Goal: Navigation & Orientation: Find specific page/section

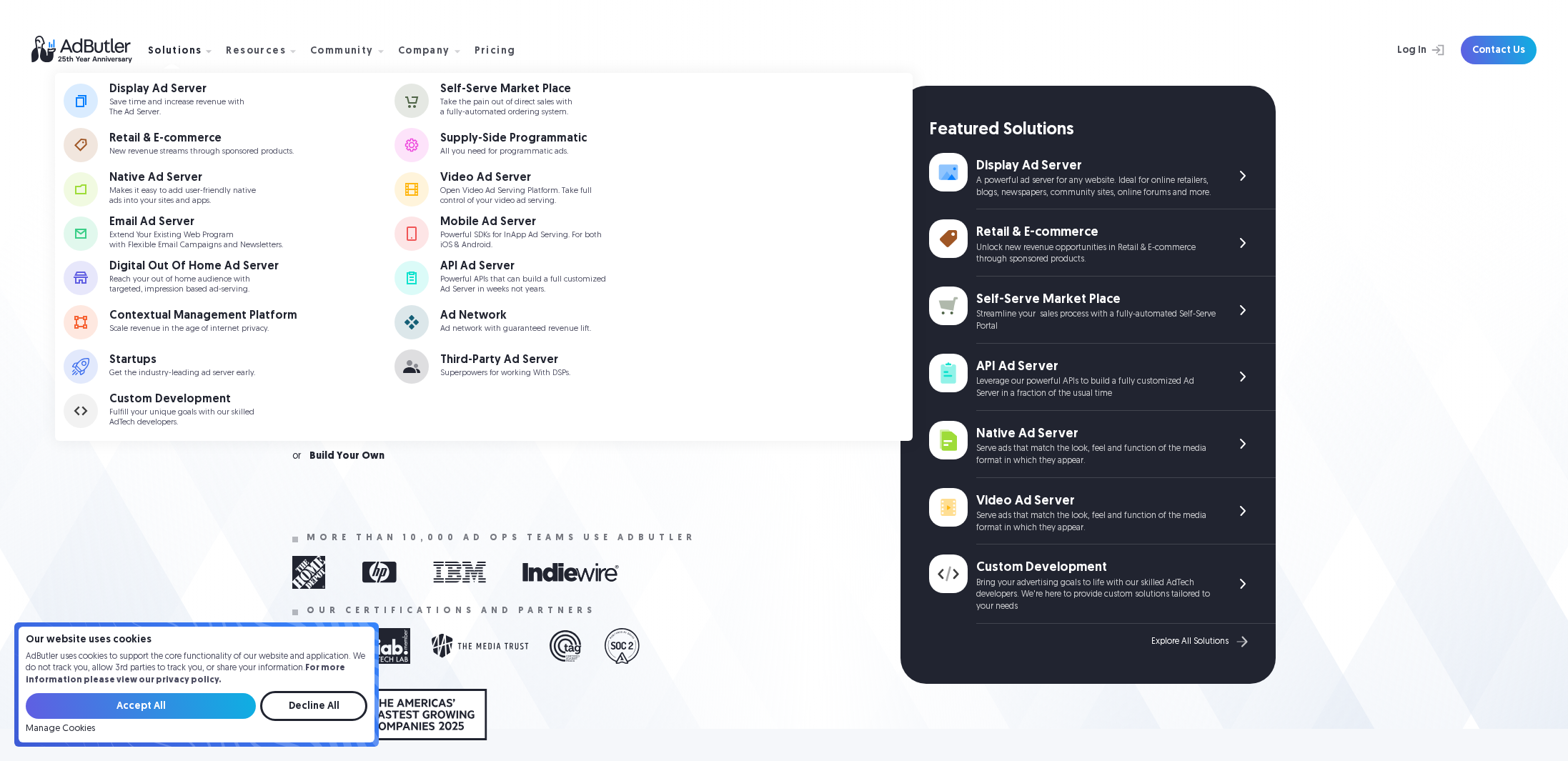
click at [877, 259] on nav "Display Ad Server Save time and increase revenue with The Ad Server. Self-Serve…" at bounding box center [483, 257] width 858 height 367
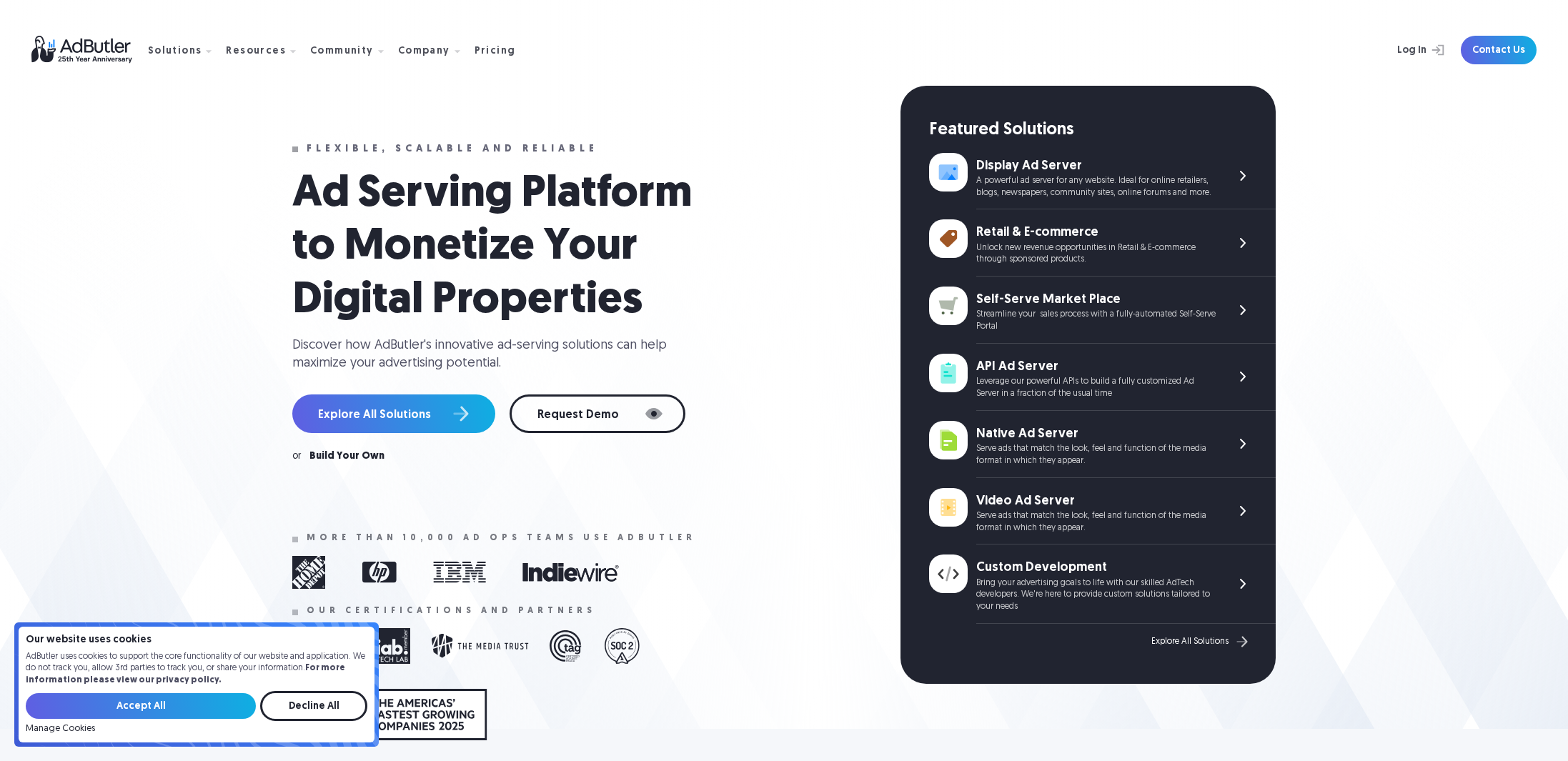
click at [1230, 174] on div "Display Ad Server A powerful ad server for any website. Ideal for online retail…" at bounding box center [1126, 181] width 299 height 57
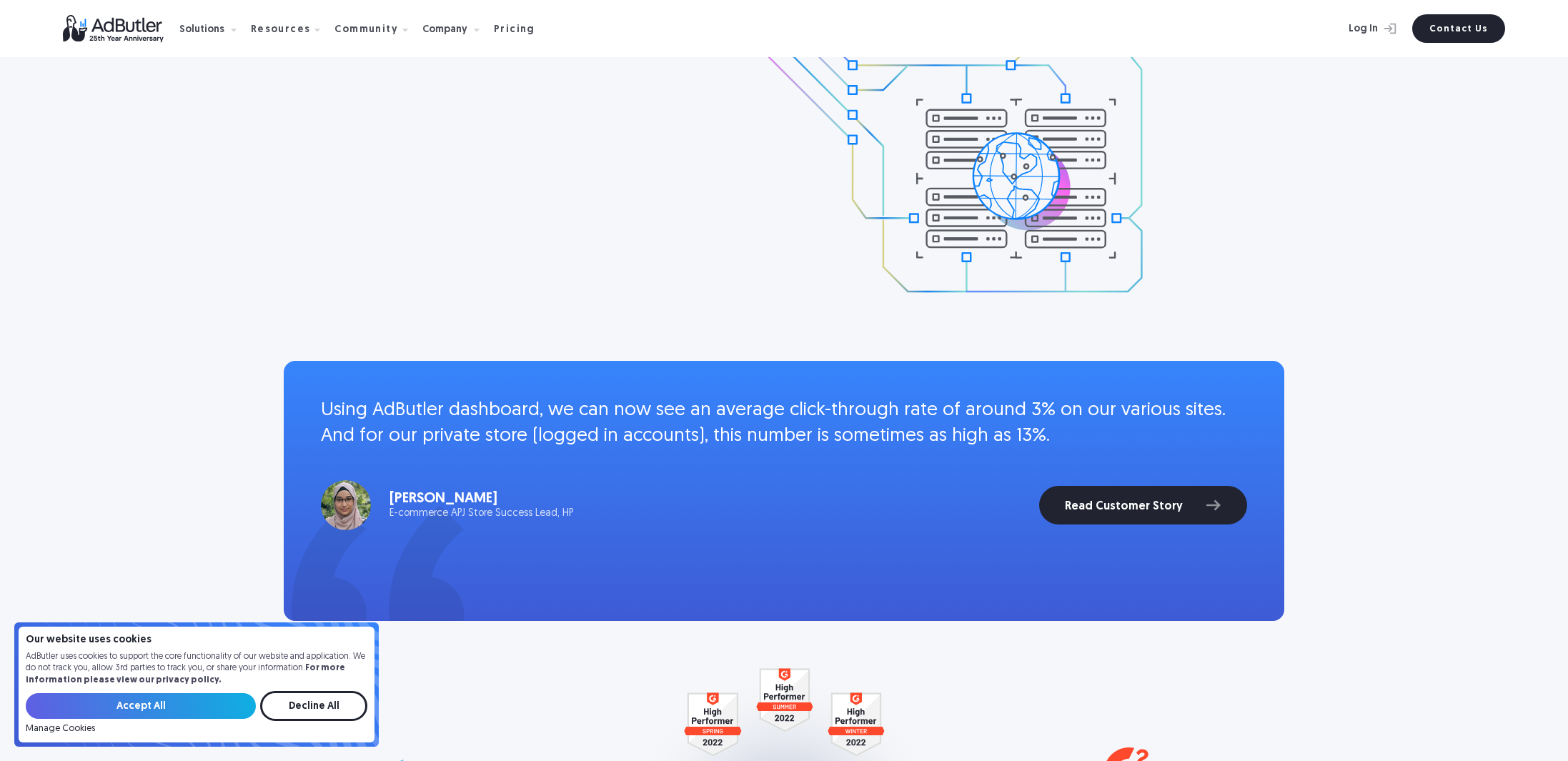
scroll to position [2297, 0]
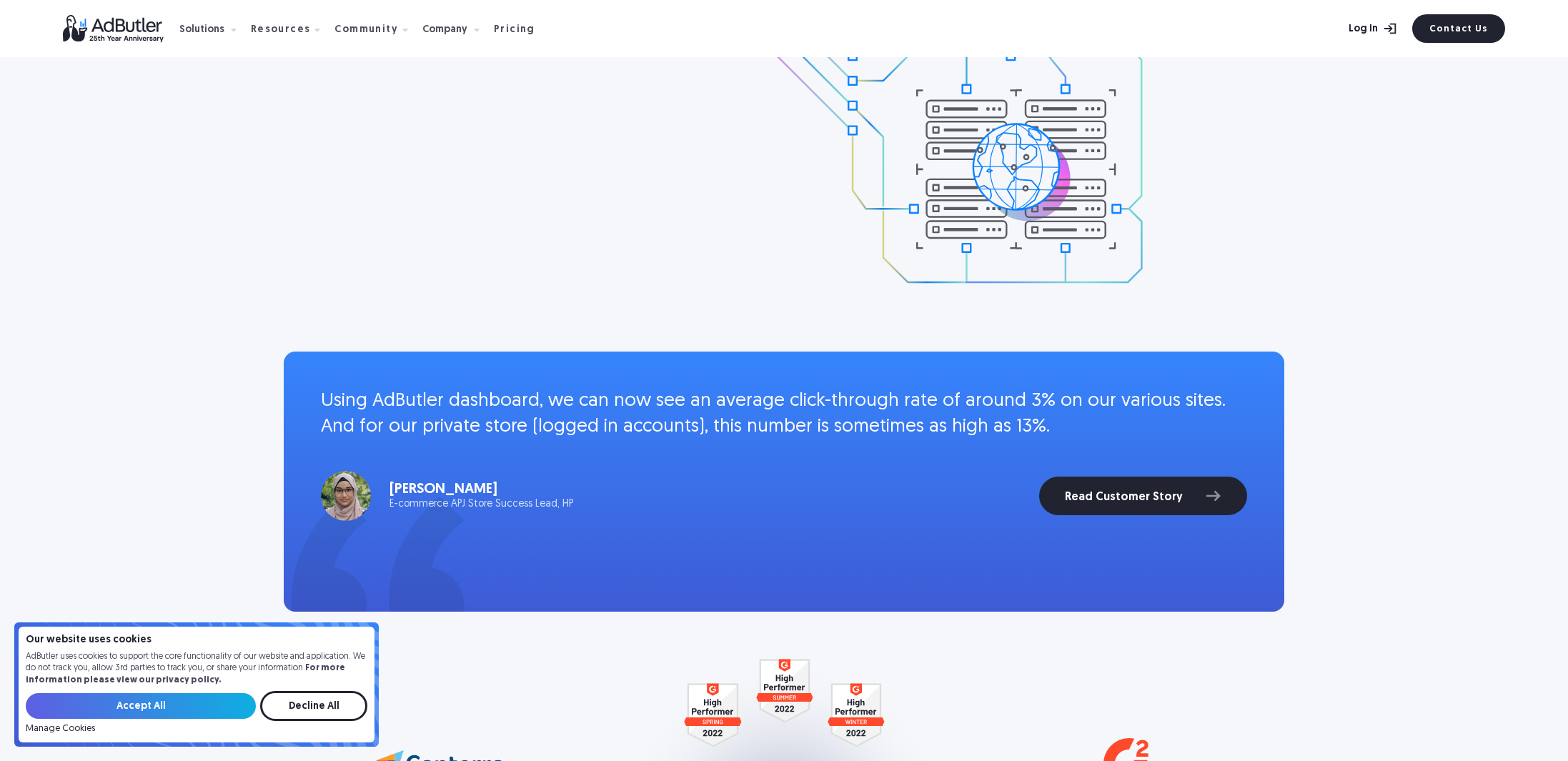
click at [1361, 32] on link "Log In" at bounding box center [1358, 29] width 93 height 29
